Goal: Find specific page/section: Find specific page/section

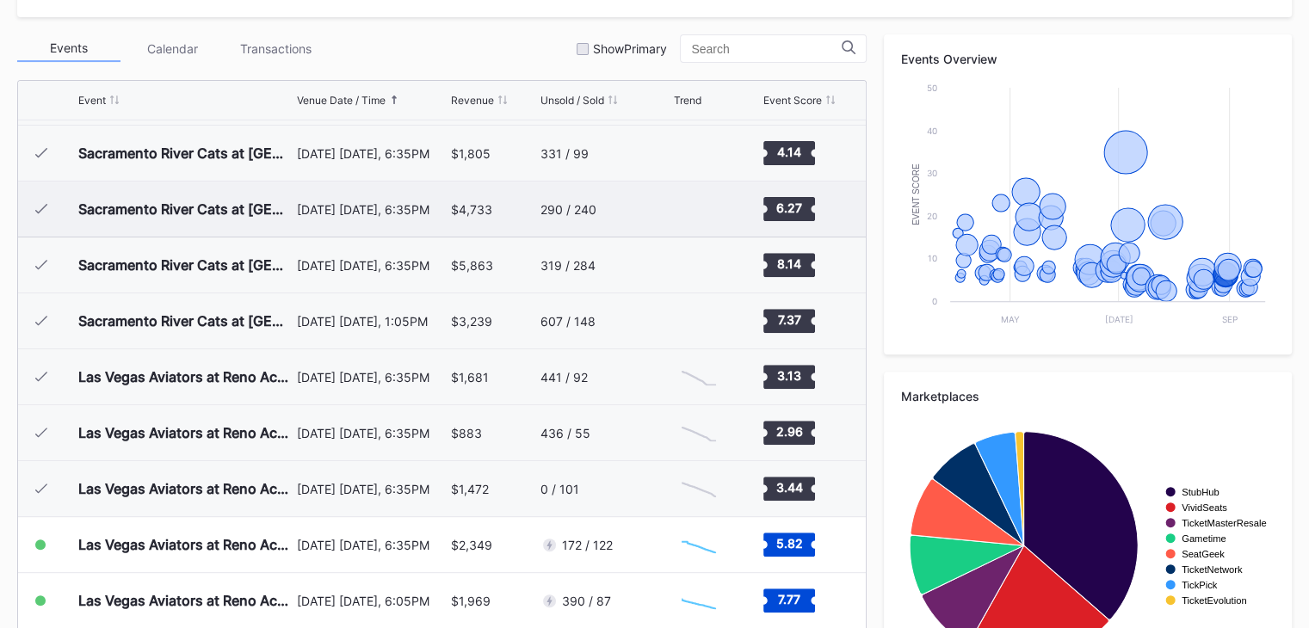
scroll to position [597, 0]
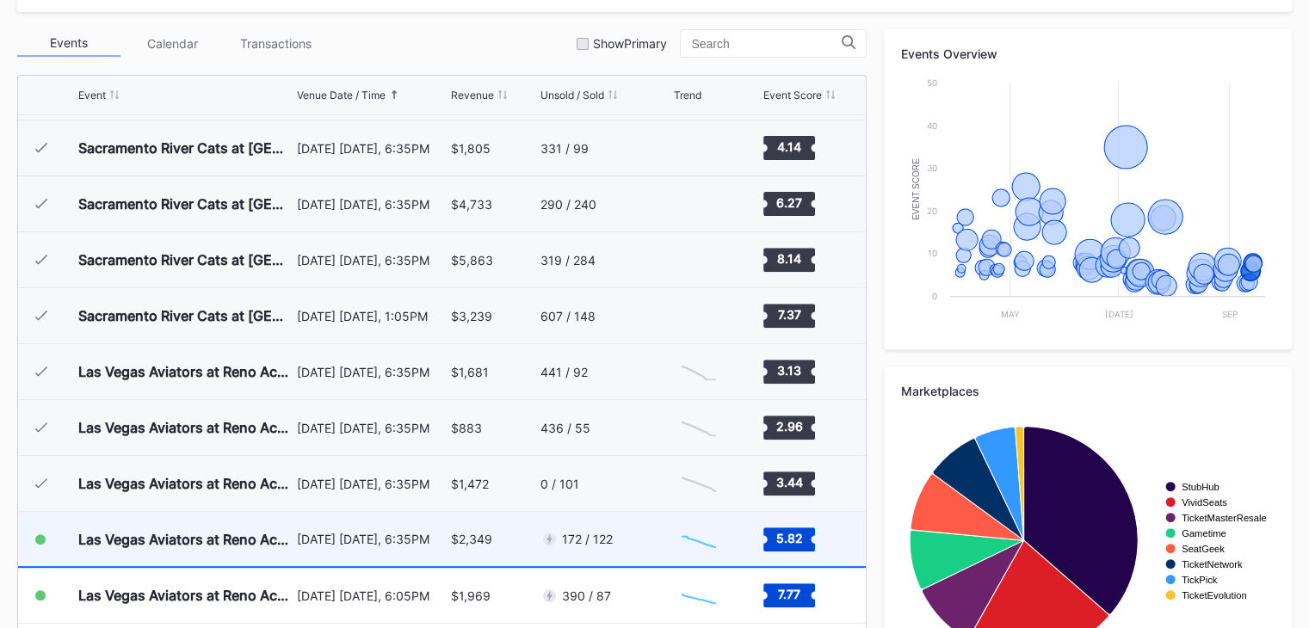
click at [639, 540] on div "172 / 122" at bounding box center [604, 539] width 128 height 54
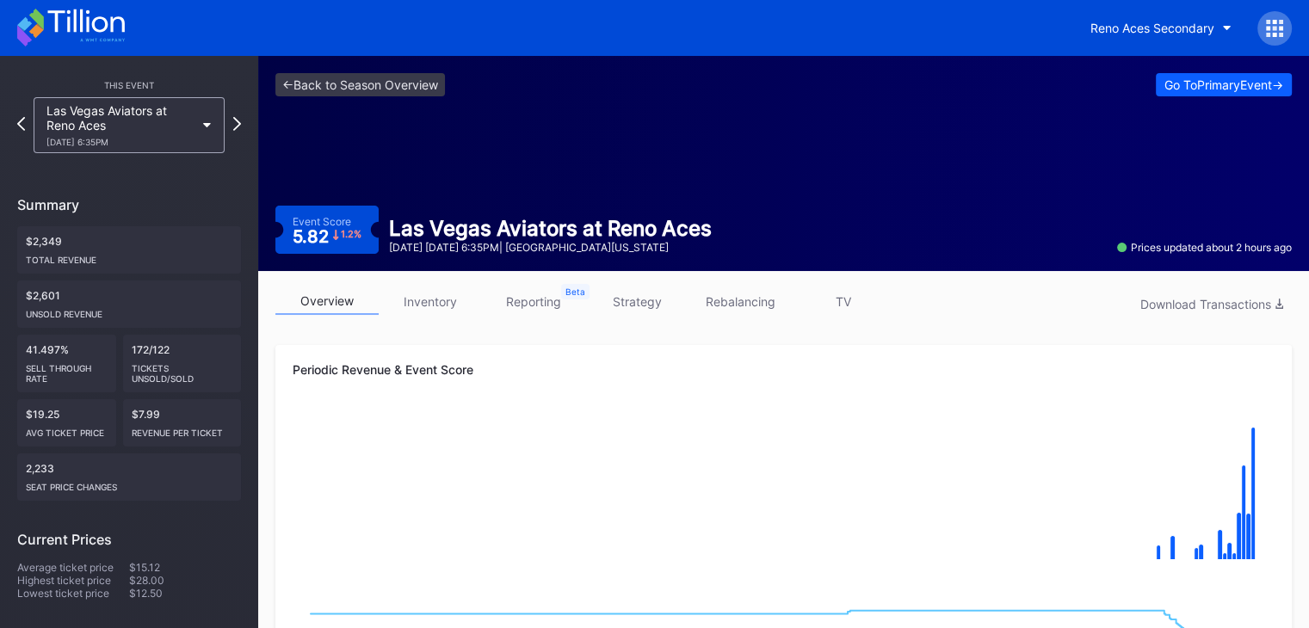
click at [85, 8] on div "Reno Aces Secondary" at bounding box center [654, 28] width 1309 height 56
click at [83, 14] on icon at bounding box center [71, 28] width 108 height 38
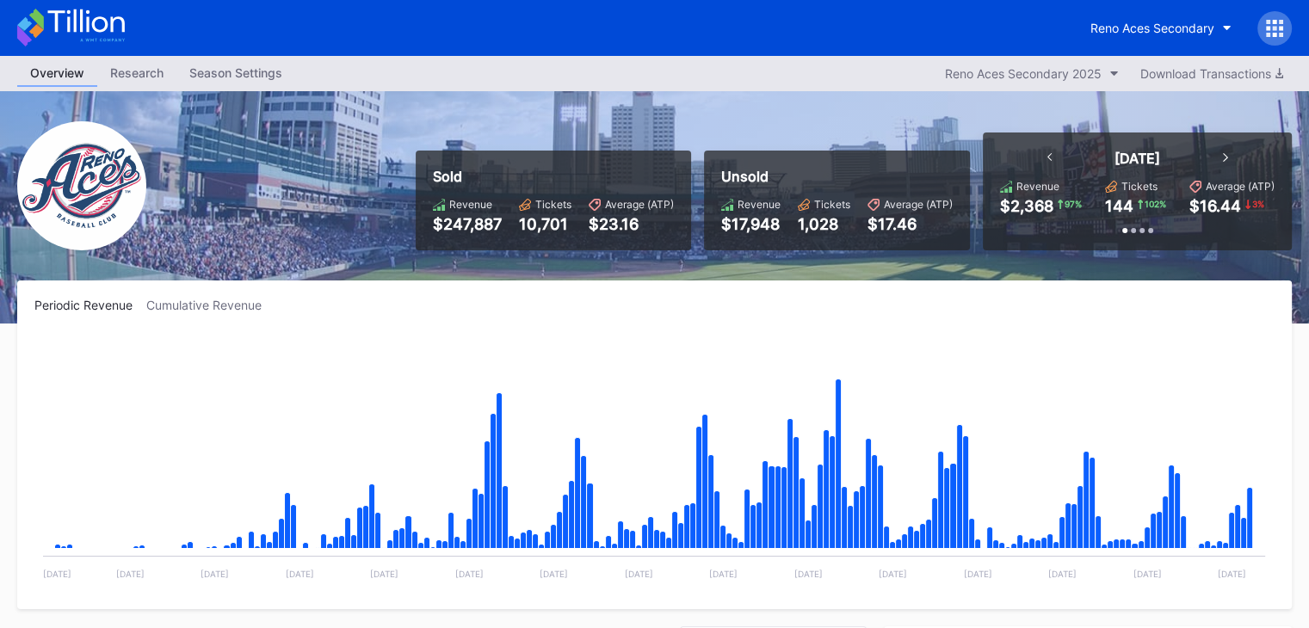
scroll to position [3686, 0]
click at [79, 35] on icon at bounding box center [71, 28] width 108 height 38
